Goal: Find specific page/section: Find specific page/section

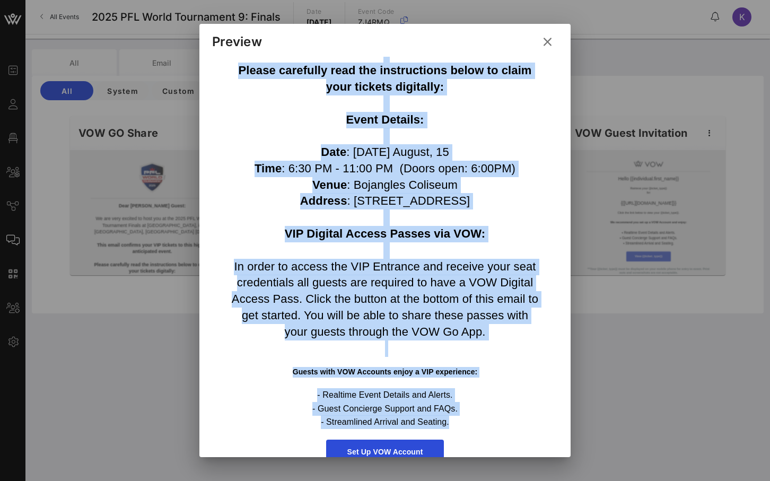
scroll to position [377, 0]
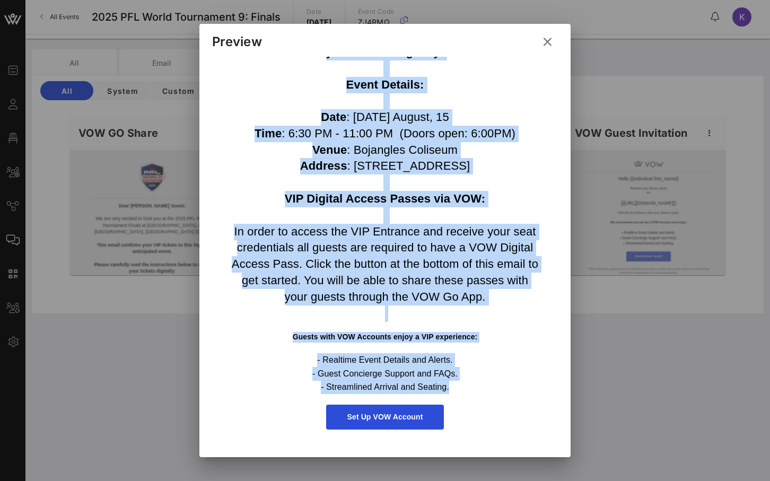
click at [545, 42] on icon at bounding box center [547, 42] width 14 height 13
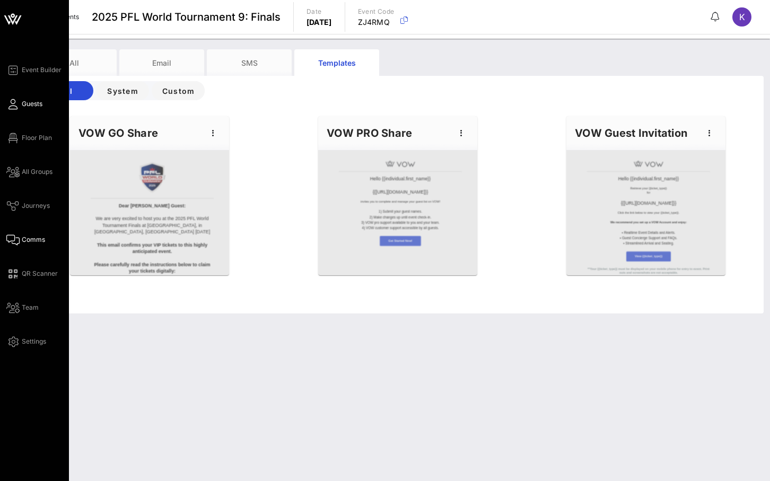
click at [23, 105] on span "Guests" at bounding box center [32, 104] width 21 height 10
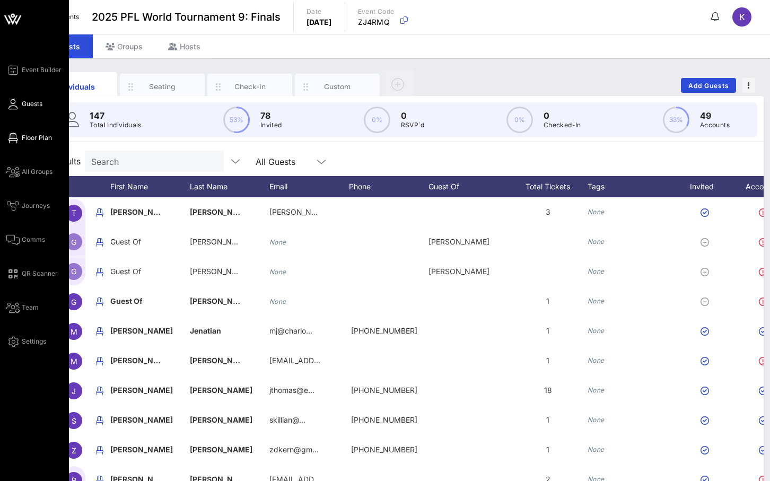
click at [33, 134] on span "Floor Plan" at bounding box center [37, 138] width 30 height 10
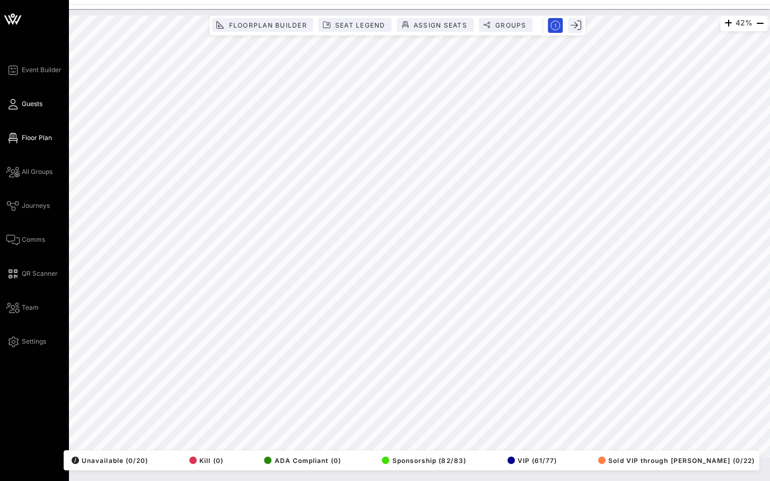
click at [16, 105] on icon at bounding box center [12, 104] width 13 height 2
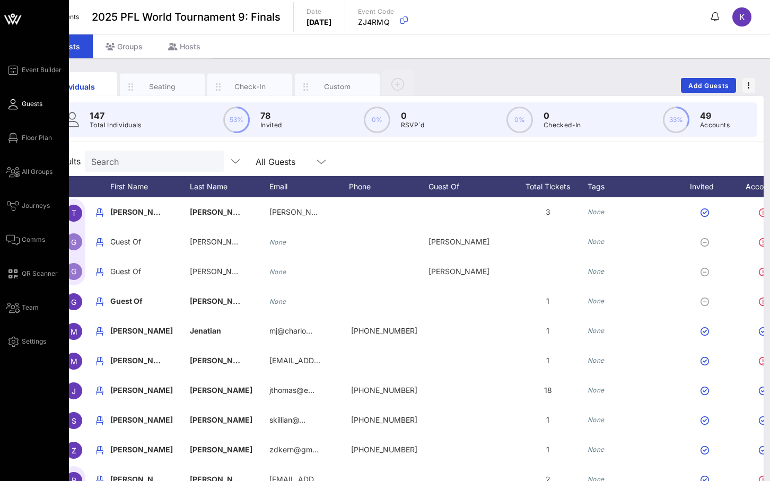
click at [3, 138] on div "Event Builder Guests Floor Plan All Groups Journeys Comms QR Scanner Team Setti…" at bounding box center [34, 263] width 69 height 526
click at [21, 147] on div "Event Builder Guests Floor Plan All Groups Journeys Comms QR Scanner Team Setti…" at bounding box center [37, 206] width 63 height 284
click at [26, 142] on span "Floor Plan" at bounding box center [37, 138] width 30 height 10
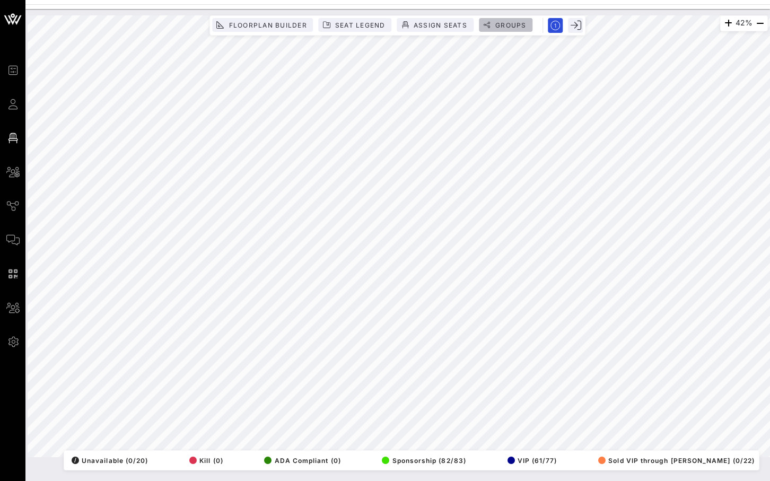
click at [515, 28] on span "Groups" at bounding box center [510, 25] width 32 height 8
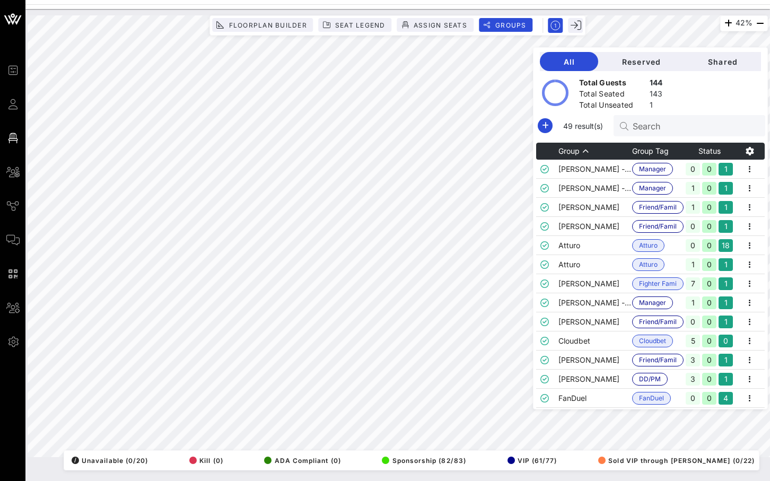
click at [691, 129] on input "Search" at bounding box center [694, 126] width 124 height 14
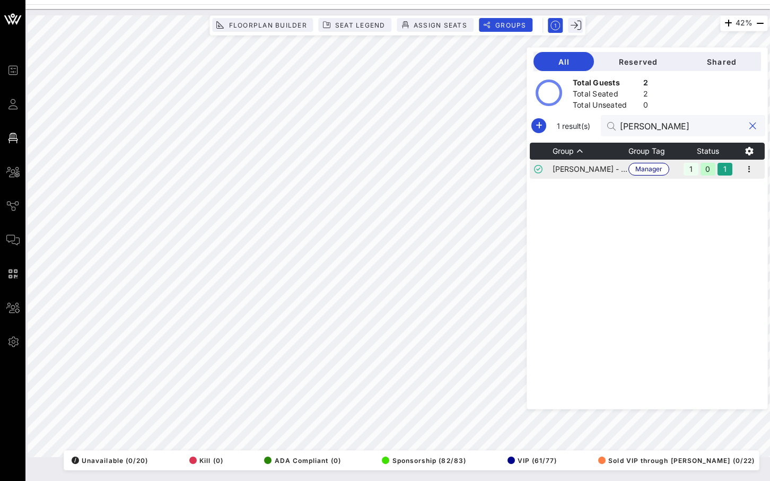
type input "[PERSON_NAME]"
click at [617, 170] on td "[PERSON_NAME] - Fighter Manager" at bounding box center [590, 169] width 76 height 19
click at [620, 170] on td "[PERSON_NAME] - Fighter Manager" at bounding box center [590, 169] width 76 height 19
click at [619, 170] on td "[PERSON_NAME] - Fighter Manager" at bounding box center [590, 169] width 76 height 19
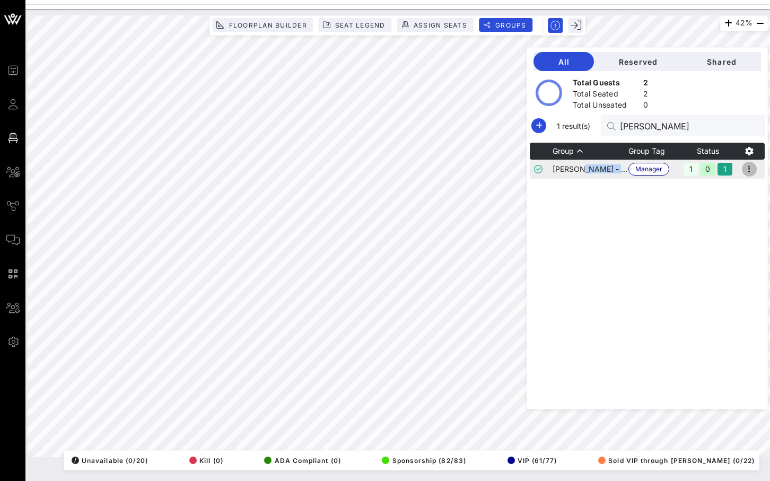
click at [753, 169] on icon "button" at bounding box center [748, 169] width 13 height 13
click at [742, 186] on div "Edit" at bounding box center [735, 187] width 33 height 8
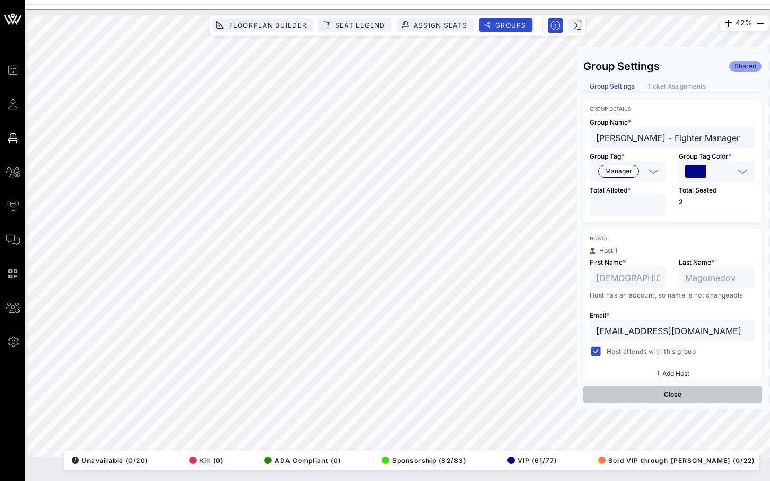
click at [638, 393] on button "Close" at bounding box center [672, 394] width 178 height 17
